Goal: Task Accomplishment & Management: Use online tool/utility

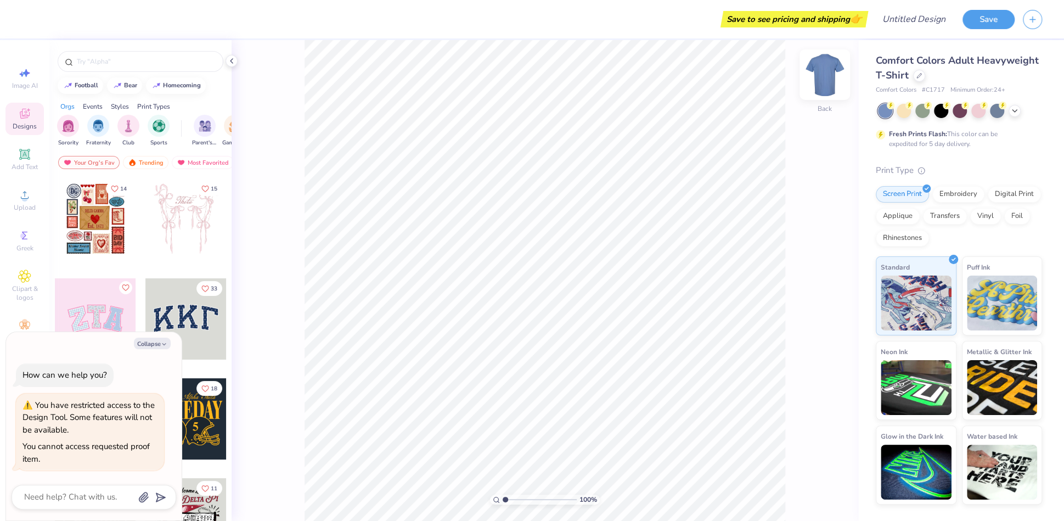
click at [817, 75] on img at bounding box center [825, 75] width 44 height 44
click at [233, 62] on icon at bounding box center [231, 61] width 9 height 9
type textarea "x"
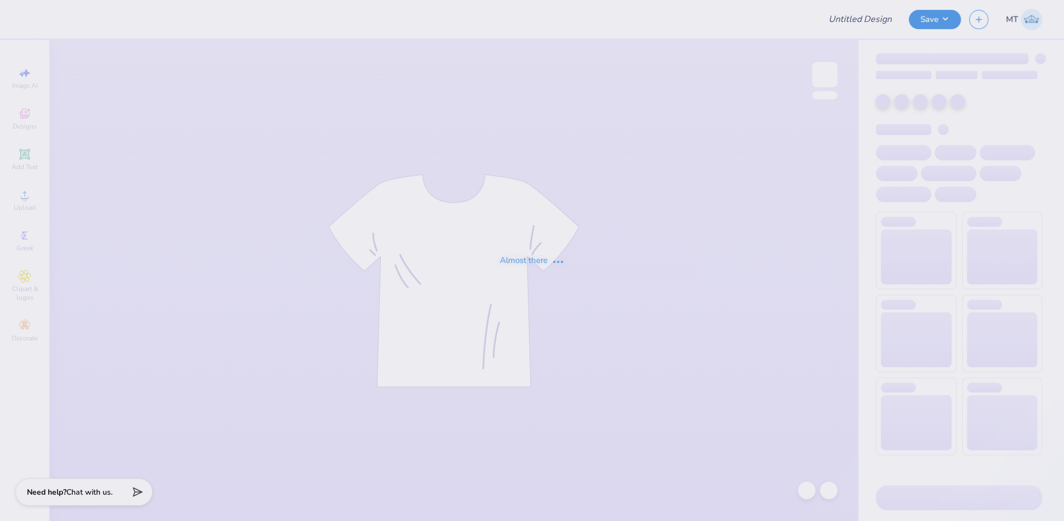
type input "FPS239512"
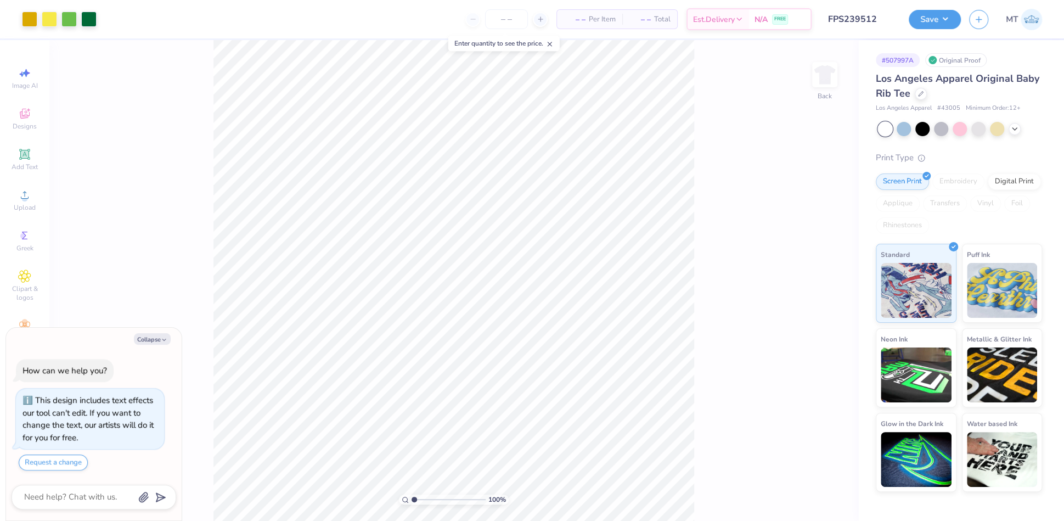
type textarea "x"
type input "1.84130350015053"
type textarea "x"
type input "1.81570869900491"
type textarea "x"
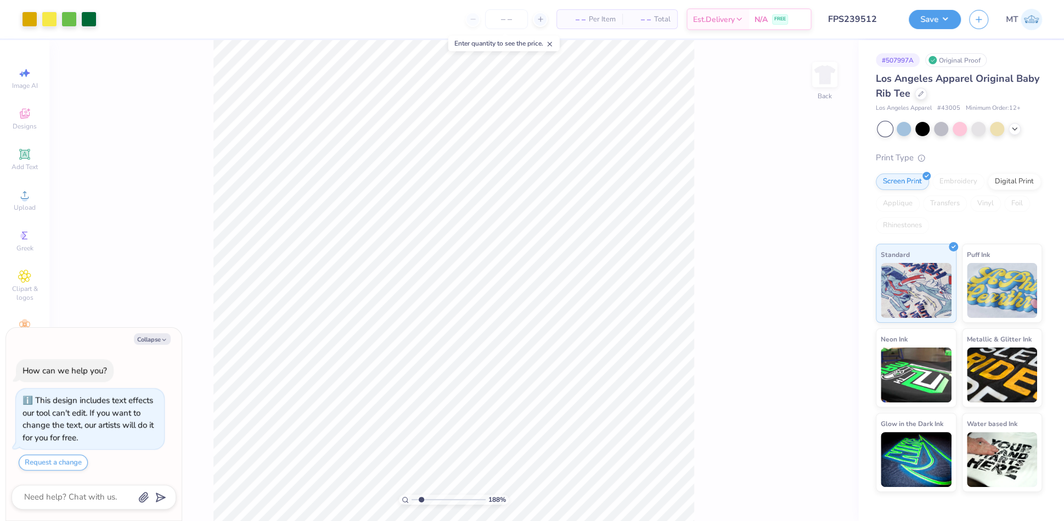
type input "2.33567519391445"
type textarea "x"
type input "1.14468922966489"
type textarea "x"
type input "4.36898278085734"
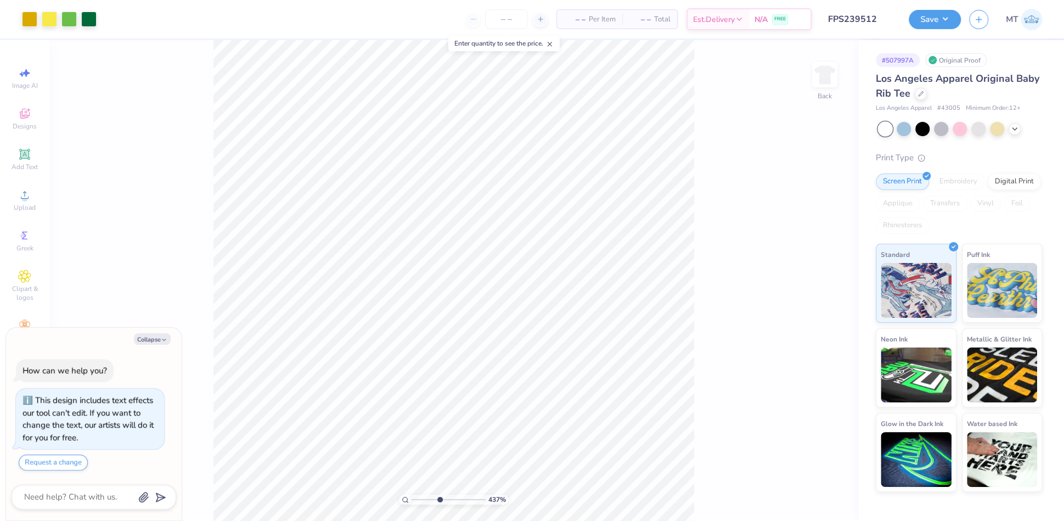
type textarea "x"
type input "4.36898278085734"
type textarea "x"
type input "1.83260266653537"
type textarea "x"
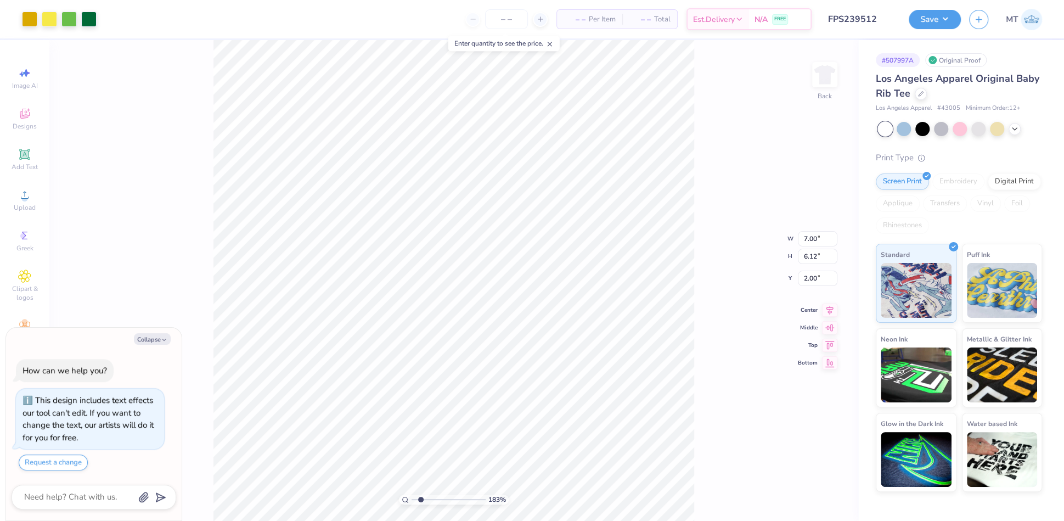
type input "1.83260266653537"
type textarea "x"
type input "1"
click at [581, 389] on li "Ungroup" at bounding box center [597, 393] width 86 height 21
type textarea "x"
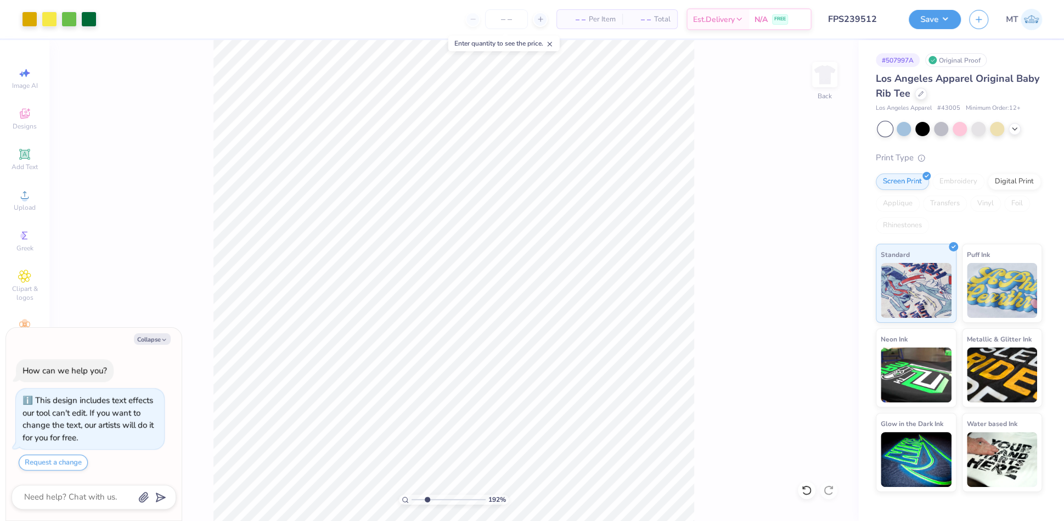
drag, startPoint x: 414, startPoint y: 498, endPoint x: 426, endPoint y: 495, distance: 13.0
click at [426, 495] on input "range" at bounding box center [449, 500] width 74 height 10
type input "4.63201140882701"
type textarea "x"
type input "4.63201140882701"
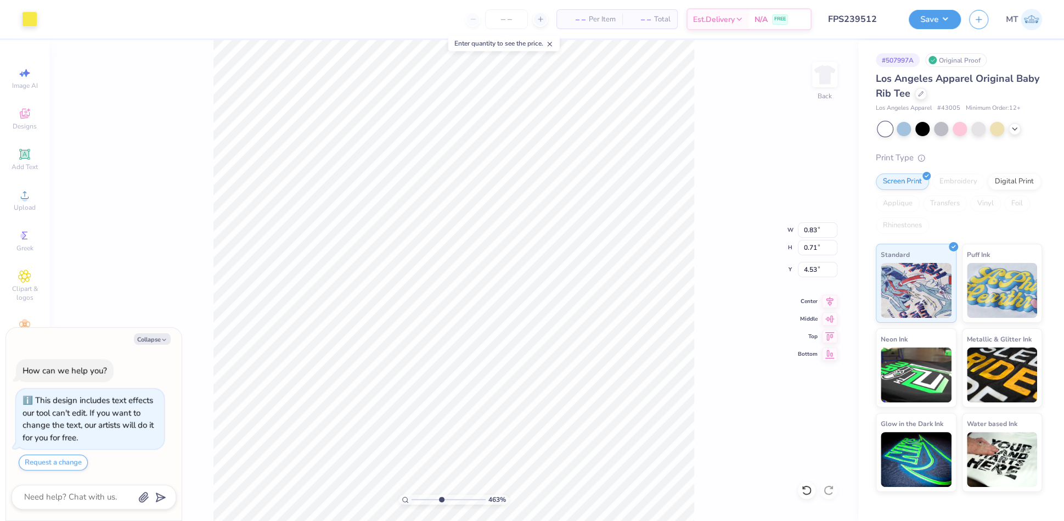
type textarea "x"
type input "4.63201140882701"
type textarea "x"
type input "4.63201140882701"
type textarea "x"
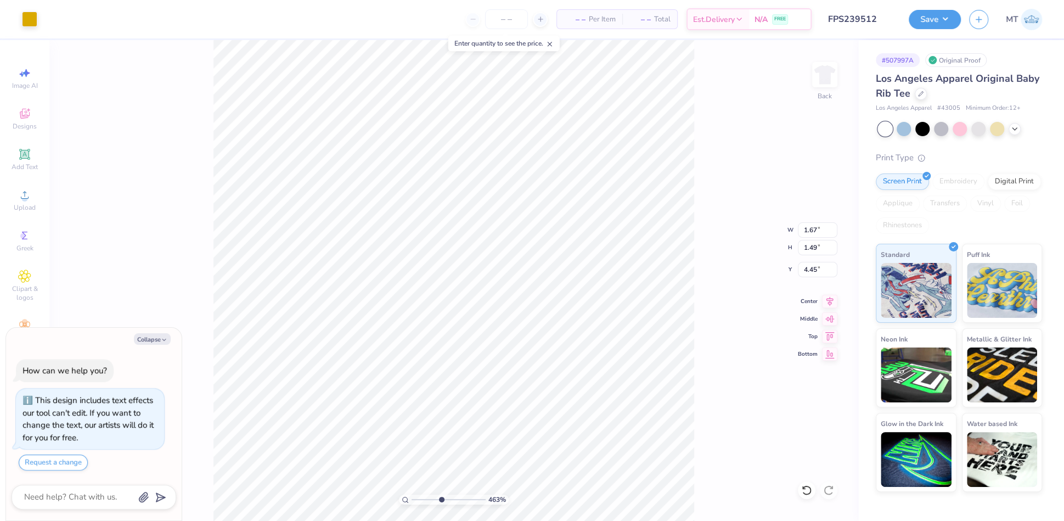
type input "4.63201140882701"
type input "4.63"
type textarea "x"
type input "4.63201140882701"
type textarea "x"
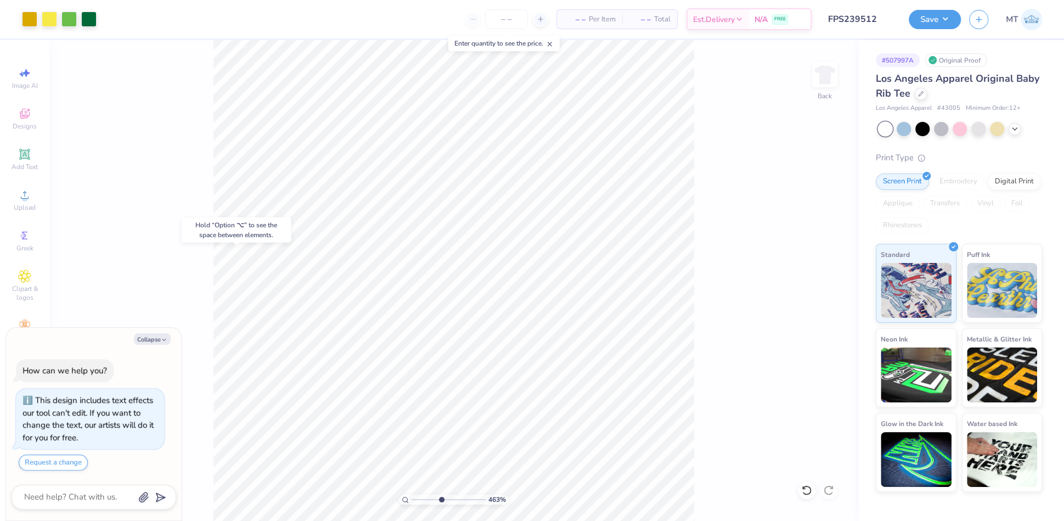
type input "4.63201140882701"
type textarea "x"
type input "4.63201140882701"
type textarea "x"
type input "4.63201140882701"
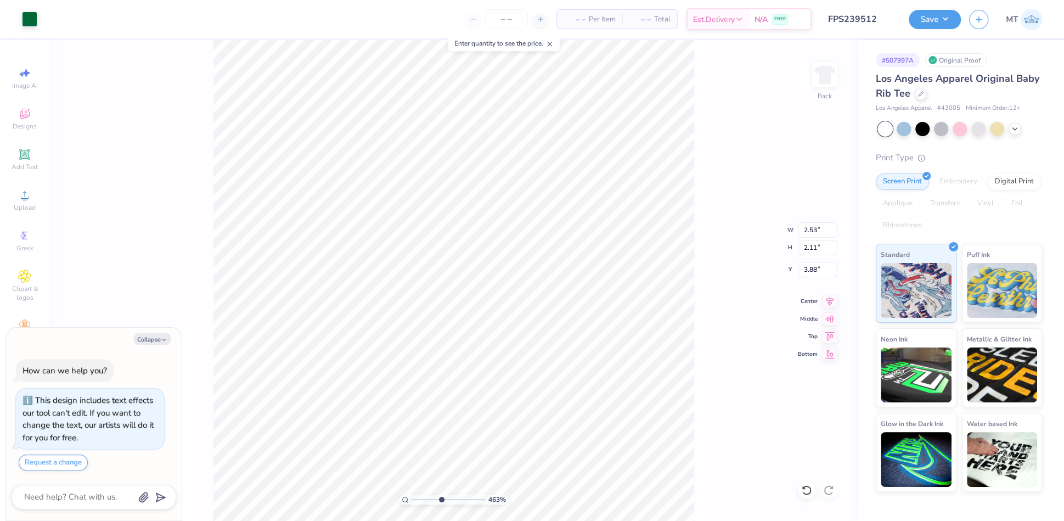
type textarea "x"
type input "4.63201140882701"
type textarea "x"
type input "4.63201140882701"
type textarea "x"
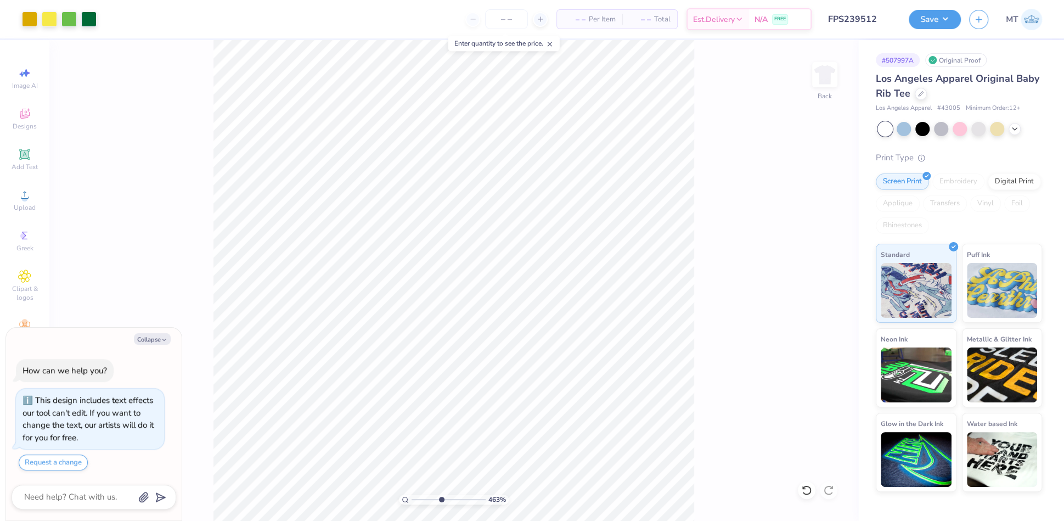
type input "4.63201140882701"
type textarea "x"
type input "4.63201140882701"
type textarea "x"
type input "4.63201140882701"
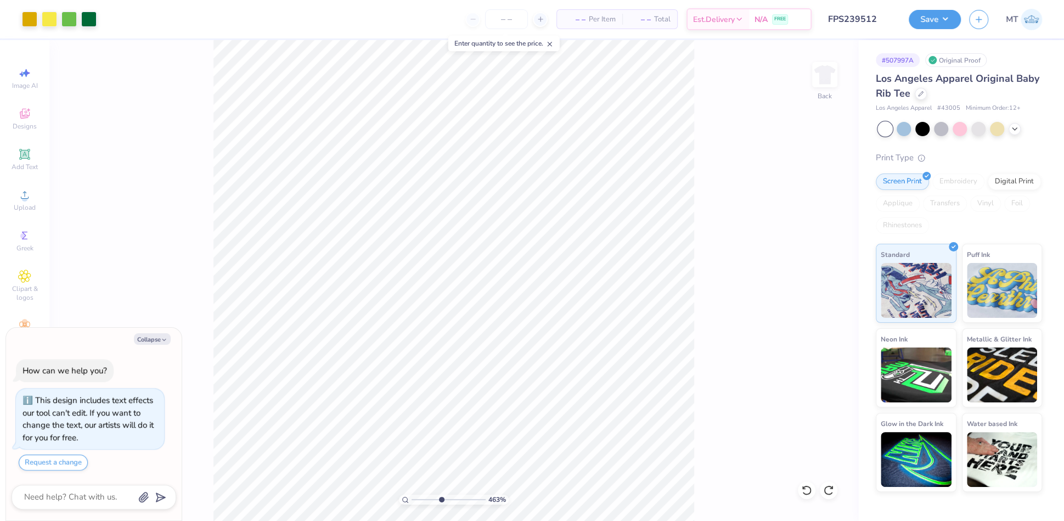
type textarea "x"
type input "4.63201140882701"
type textarea "x"
type input "4.63201140882701"
type textarea "x"
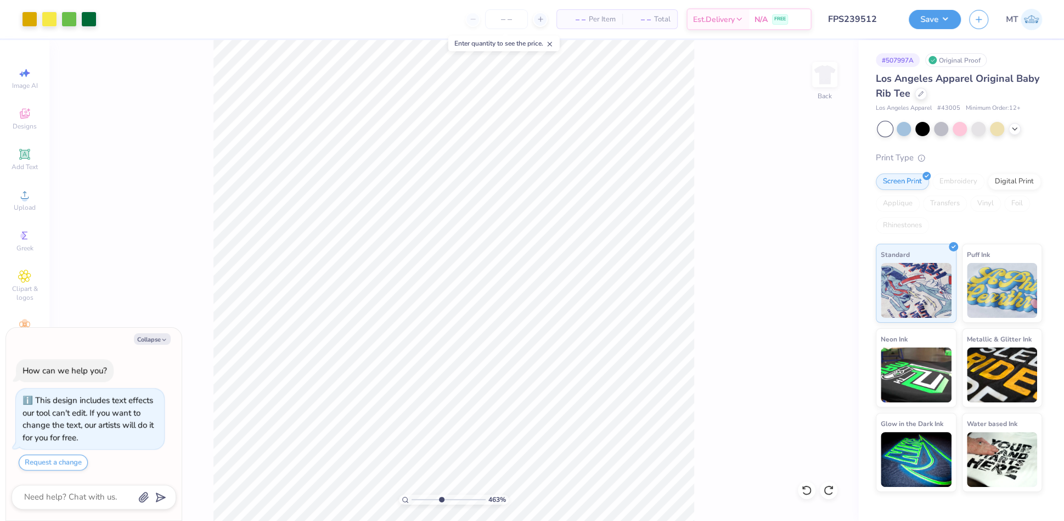
type input "4.63201140882701"
type textarea "x"
type input "4.63201140882701"
type textarea "x"
type input "4.63201140882701"
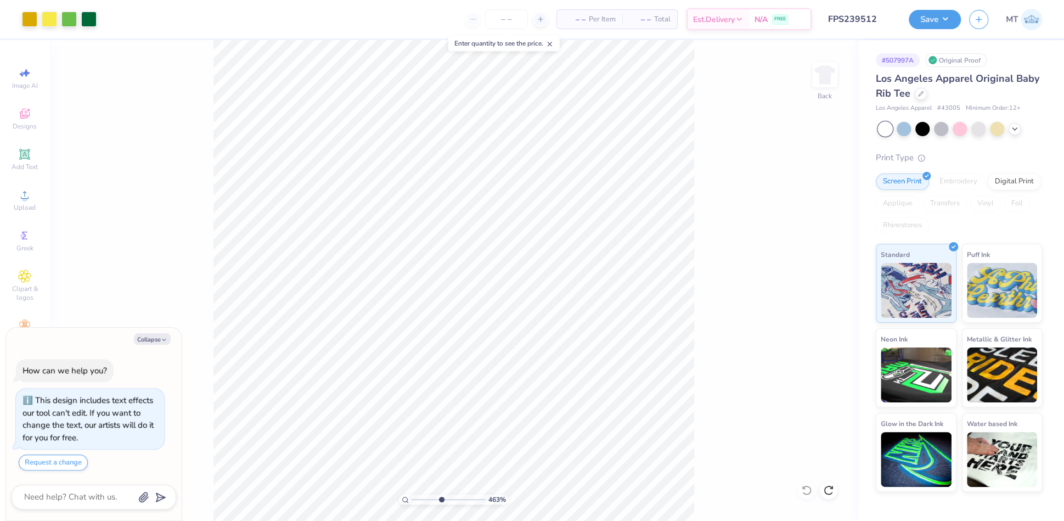
type textarea "x"
type input "1.95869490335374"
type textarea "x"
type input "1.95869490335374"
type textarea "x"
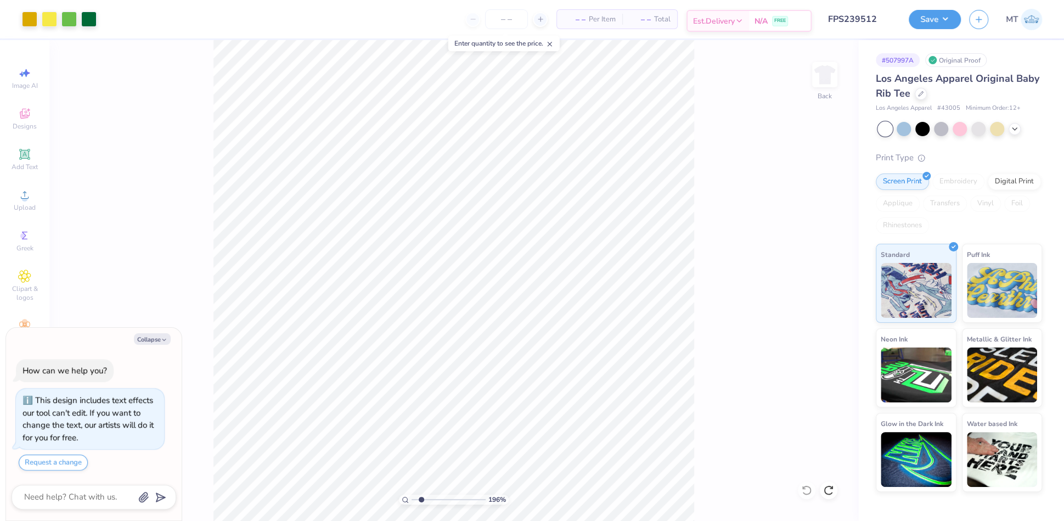
type input "1.95869490335374"
type textarea "x"
type input "1.95869490335374"
type textarea "x"
type input "1.95869490335374"
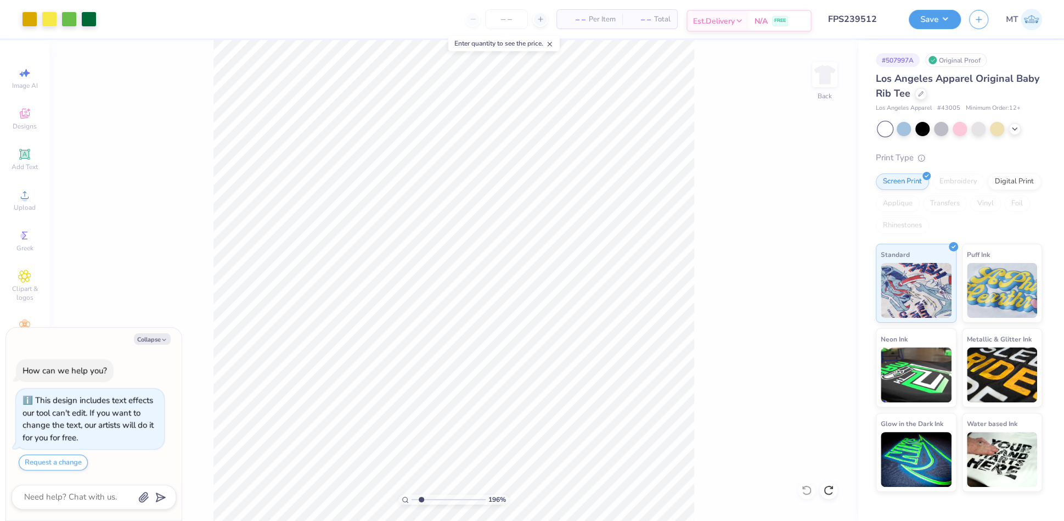
type textarea "x"
type input "1.95869490335374"
